Goal: Check status

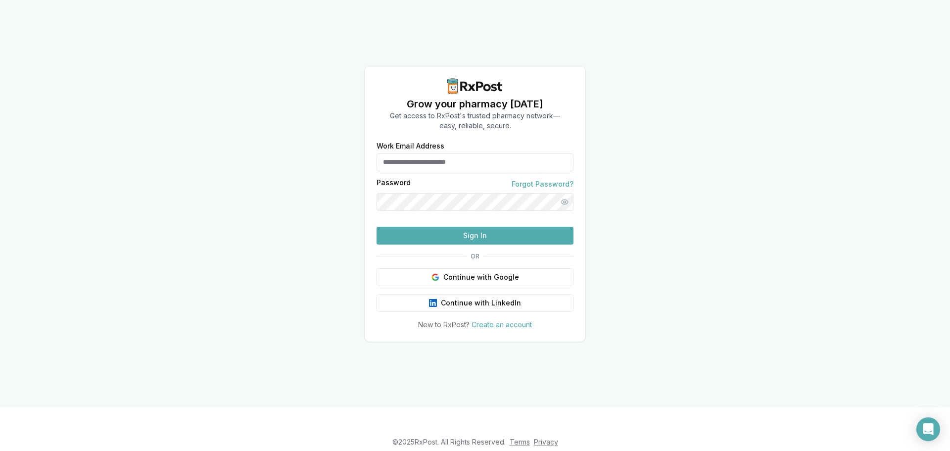
type input "**********"
click at [532, 244] on button "Sign In" at bounding box center [475, 236] width 197 height 18
click at [538, 244] on button "Sign In" at bounding box center [475, 236] width 197 height 18
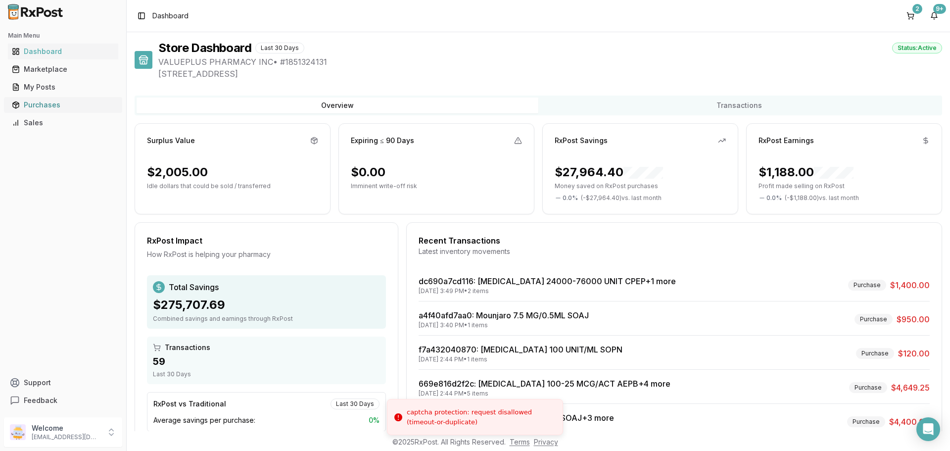
click at [58, 102] on div "Purchases" at bounding box center [63, 105] width 102 height 10
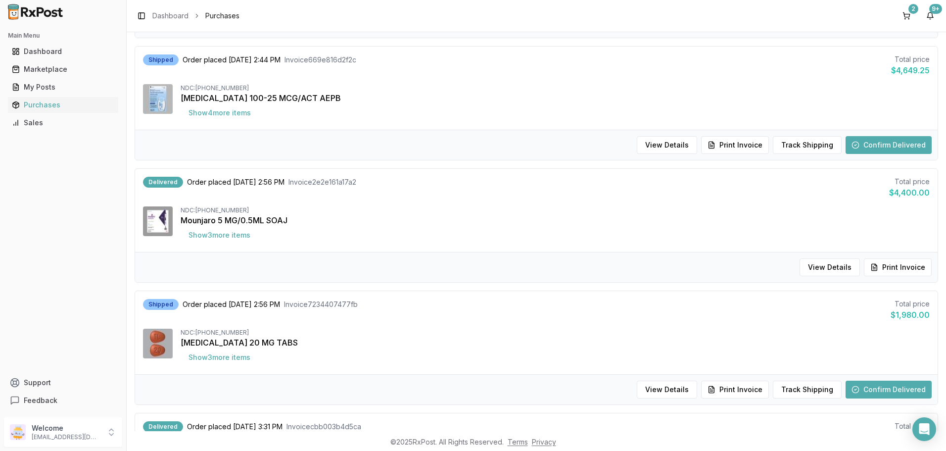
scroll to position [465, 0]
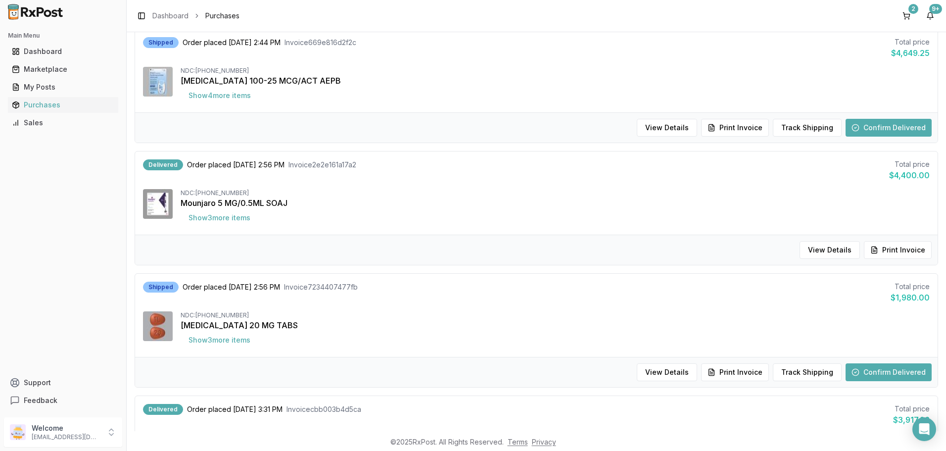
click at [902, 378] on button "Confirm Delivered" at bounding box center [889, 372] width 86 height 18
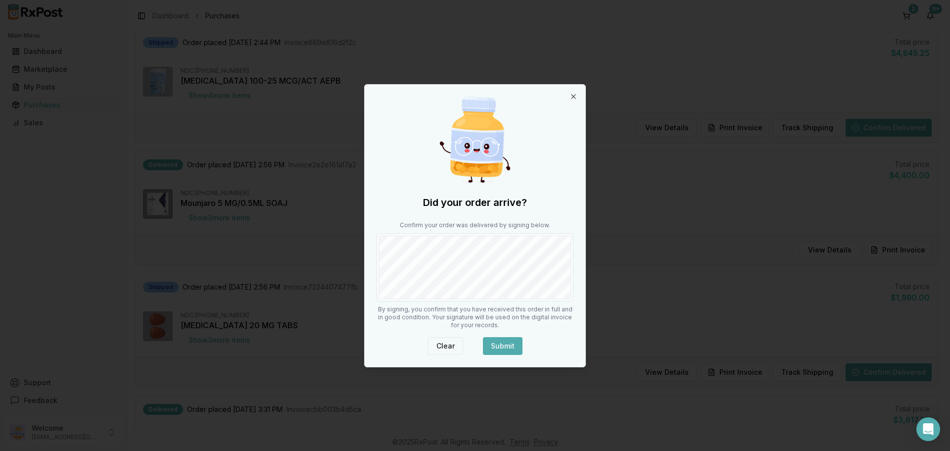
click at [449, 341] on button "Clear" at bounding box center [445, 346] width 35 height 18
click at [344, 269] on body "Main Menu Dashboard Marketplace My Posts Purchases Sales Support Feedback Welco…" at bounding box center [473, 225] width 946 height 451
click at [509, 348] on button "Submit" at bounding box center [503, 346] width 40 height 18
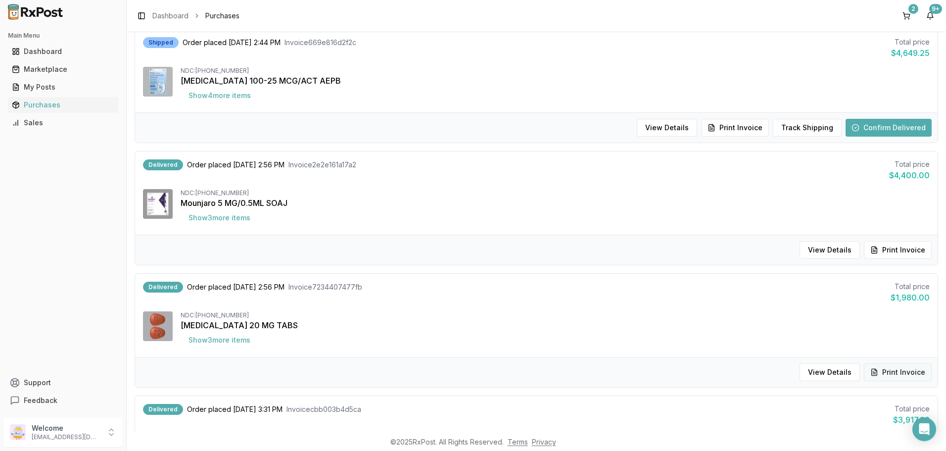
click at [902, 375] on button "Print Invoice" at bounding box center [898, 372] width 68 height 18
